Goal: Transaction & Acquisition: Purchase product/service

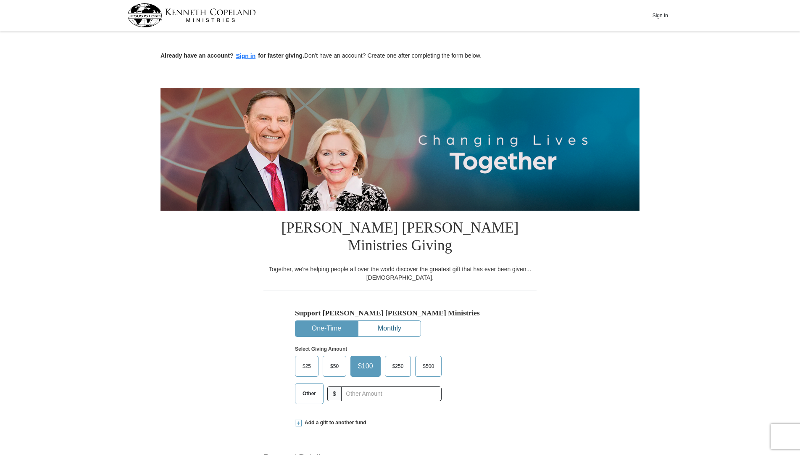
click at [394, 321] on button "Monthly" at bounding box center [389, 329] width 62 height 16
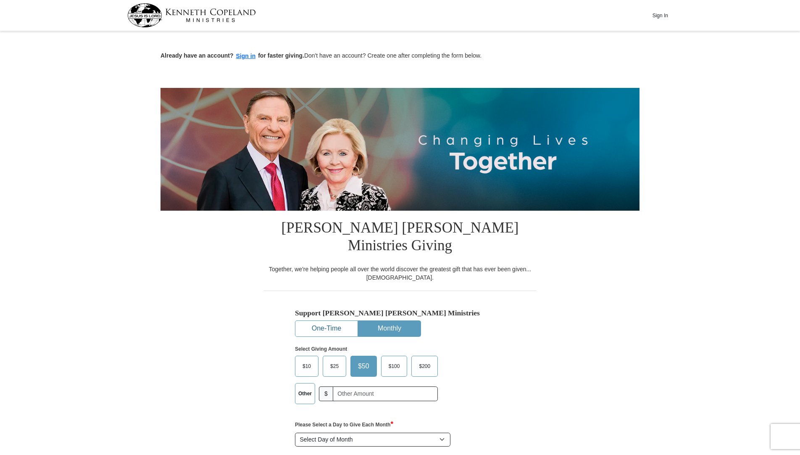
click at [328, 321] on button "One-Time" at bounding box center [326, 329] width 62 height 16
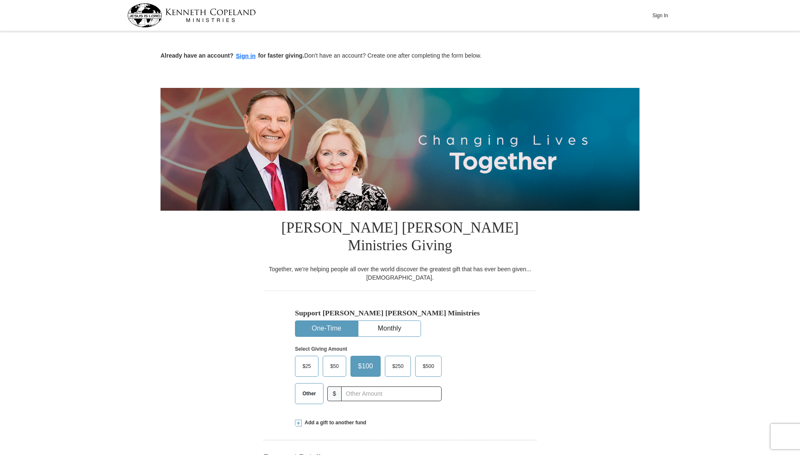
scroll to position [42, 0]
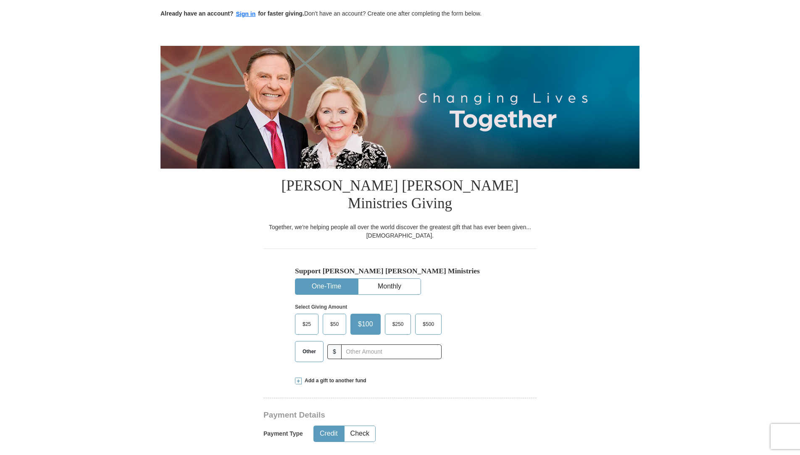
click at [344, 314] on label "$50" at bounding box center [334, 324] width 23 height 20
click at [0, 0] on input "$50" at bounding box center [0, 0] width 0 height 0
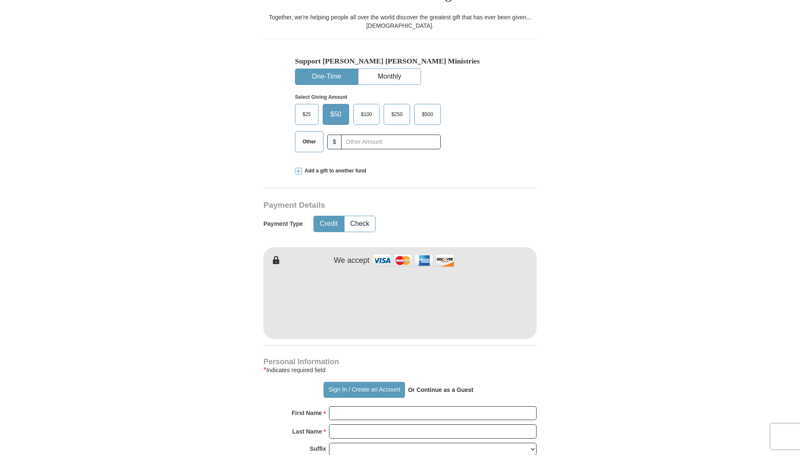
scroll to position [252, 0]
click at [396, 405] on input "First Name *" at bounding box center [433, 412] width 208 height 14
type input "LIVING WORD"
type input "[DEMOGRAPHIC_DATA]"
type input "[DOMAIN_NAME][EMAIL_ADDRESS][DOMAIN_NAME]"
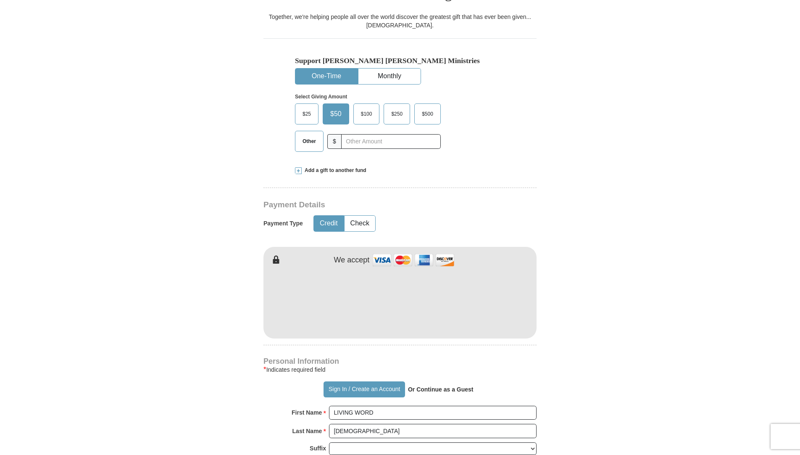
type input "[STREET_ADDRESS][PERSON_NAME]"
type input "GARLAND"
select select "[GEOGRAPHIC_DATA]"
type input "75041"
type input "4693714655"
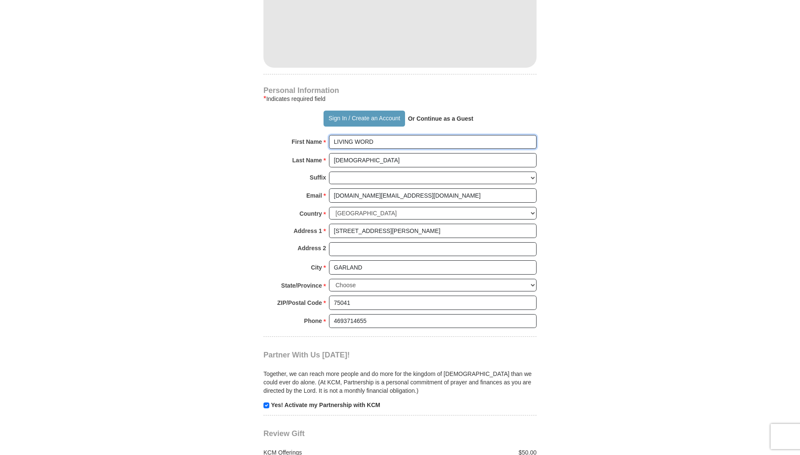
scroll to position [588, 0]
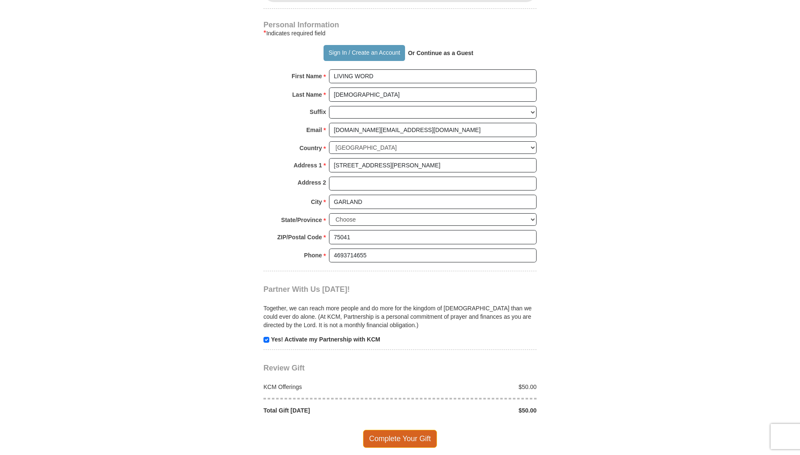
click at [412, 429] on span "Complete Your Gift" at bounding box center [400, 438] width 74 height 18
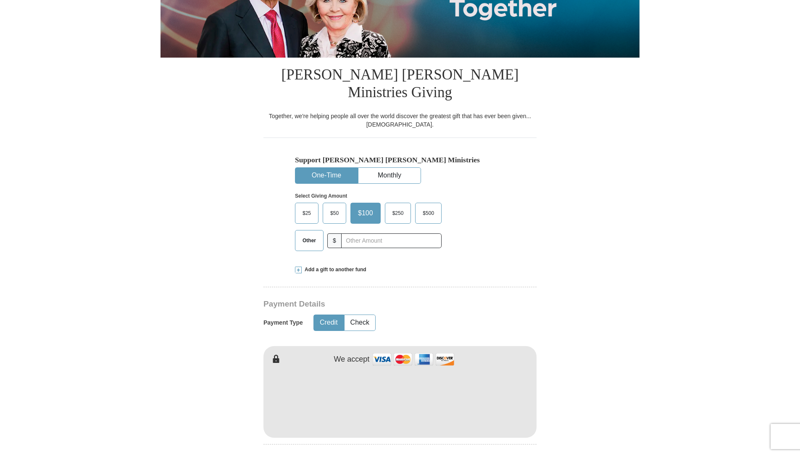
scroll to position [168, 0]
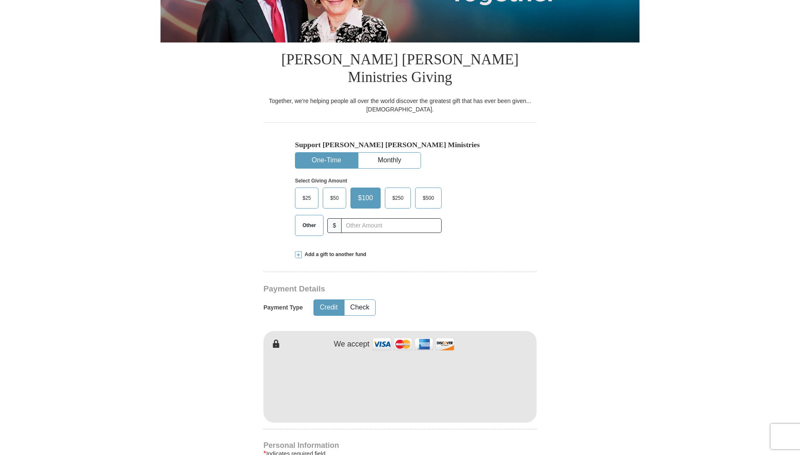
click at [335, 192] on span "$50" at bounding box center [334, 198] width 17 height 13
click at [0, 0] on input "$50" at bounding box center [0, 0] width 0 height 0
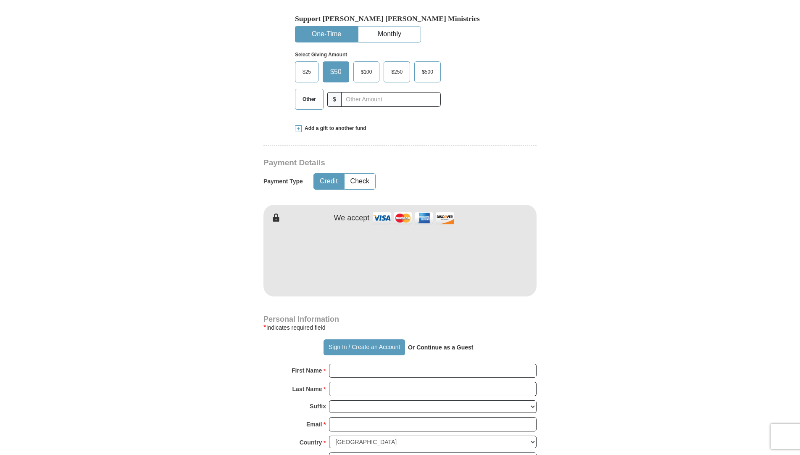
scroll to position [336, 0]
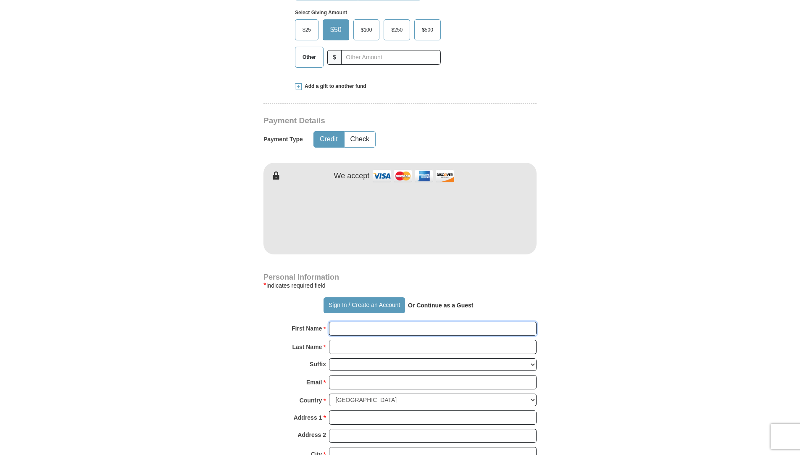
click at [364, 321] on input "First Name *" at bounding box center [433, 328] width 208 height 14
type input "LIVING WORD"
type input "[DEMOGRAPHIC_DATA]"
type input "[DOMAIN_NAME][EMAIL_ADDRESS][DOMAIN_NAME]"
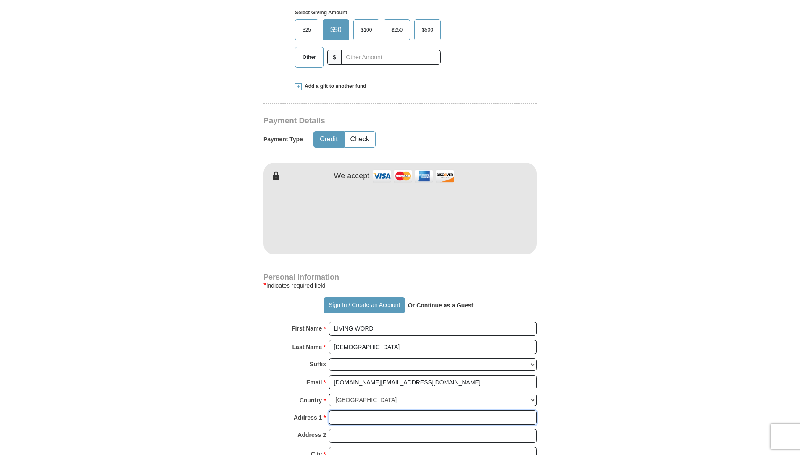
type input "[STREET_ADDRESS][PERSON_NAME]"
type input "GARLAND"
select select "[GEOGRAPHIC_DATA]"
type input "75041"
type input "4693714655"
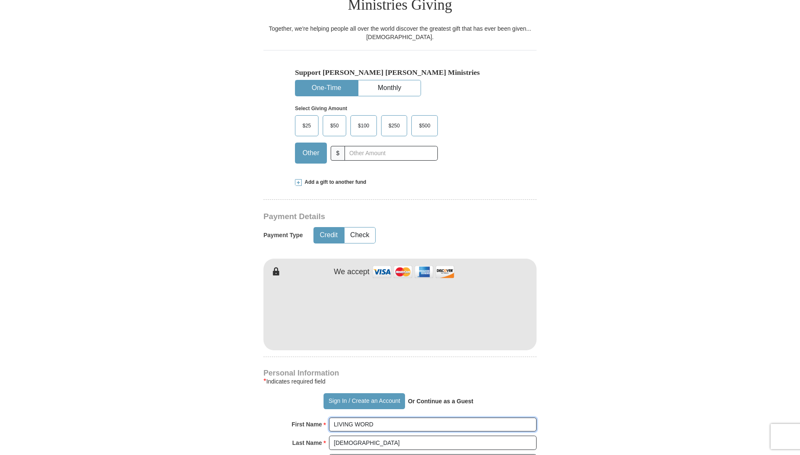
scroll to position [210, 0]
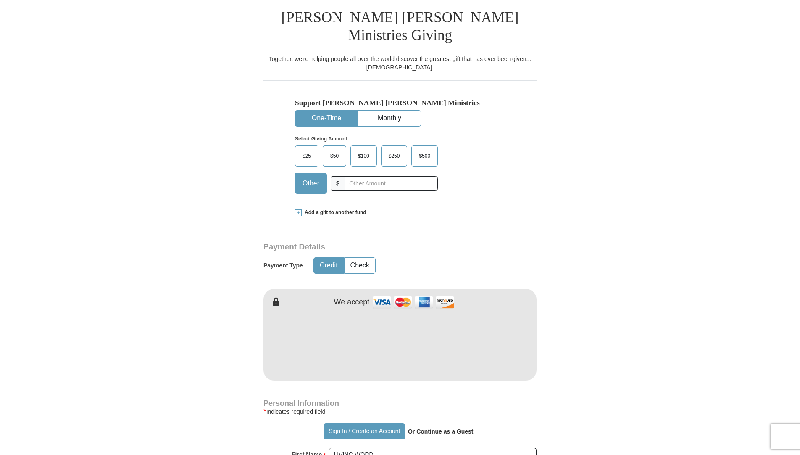
click at [331, 150] on span "$50" at bounding box center [334, 156] width 17 height 13
click at [0, 0] on input "$50" at bounding box center [0, 0] width 0 height 0
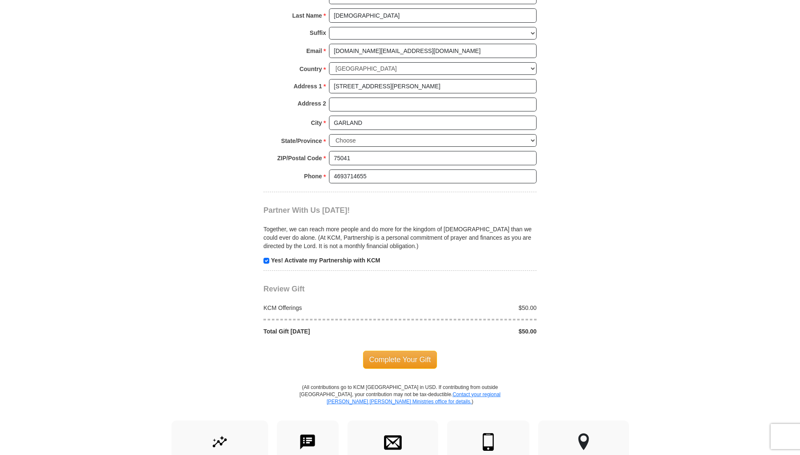
scroll to position [672, 0]
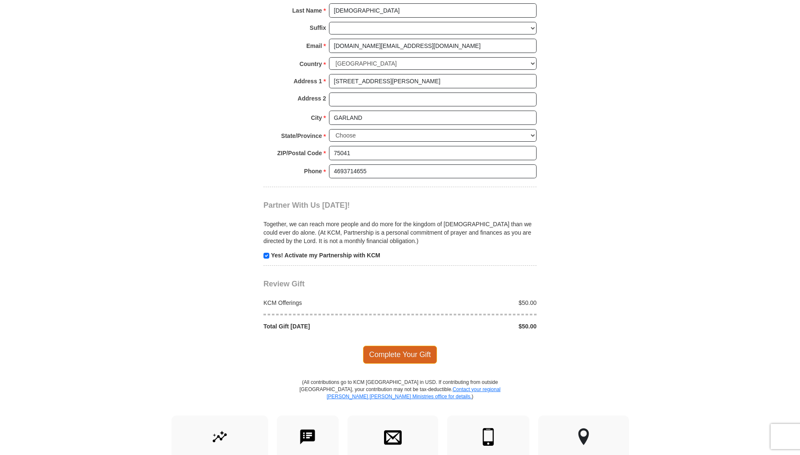
click at [405, 345] on span "Complete Your Gift" at bounding box center [400, 354] width 74 height 18
